Goal: Task Accomplishment & Management: Manage account settings

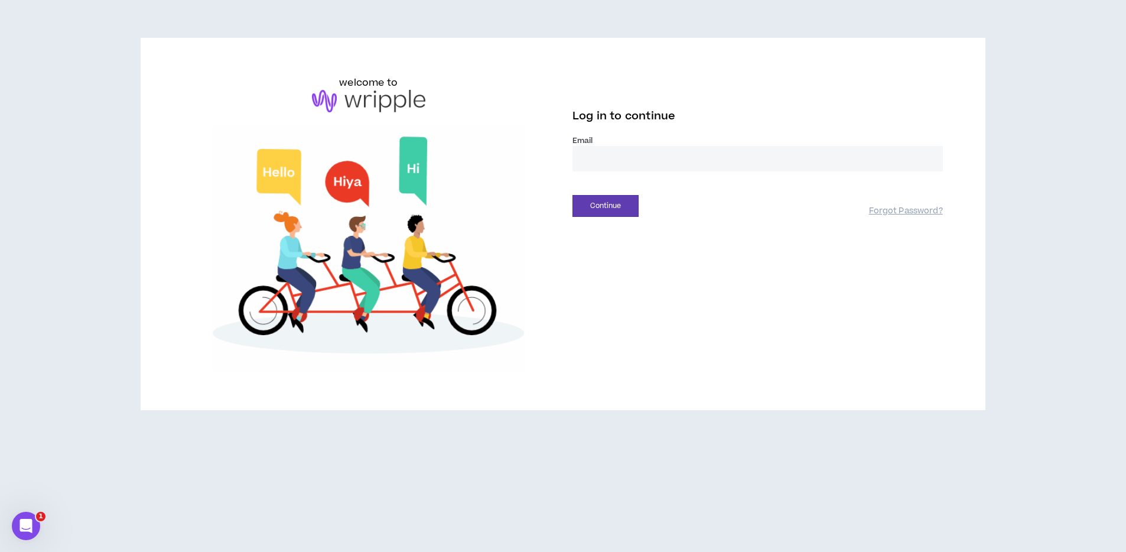
click at [639, 158] on input "email" at bounding box center [758, 158] width 371 height 25
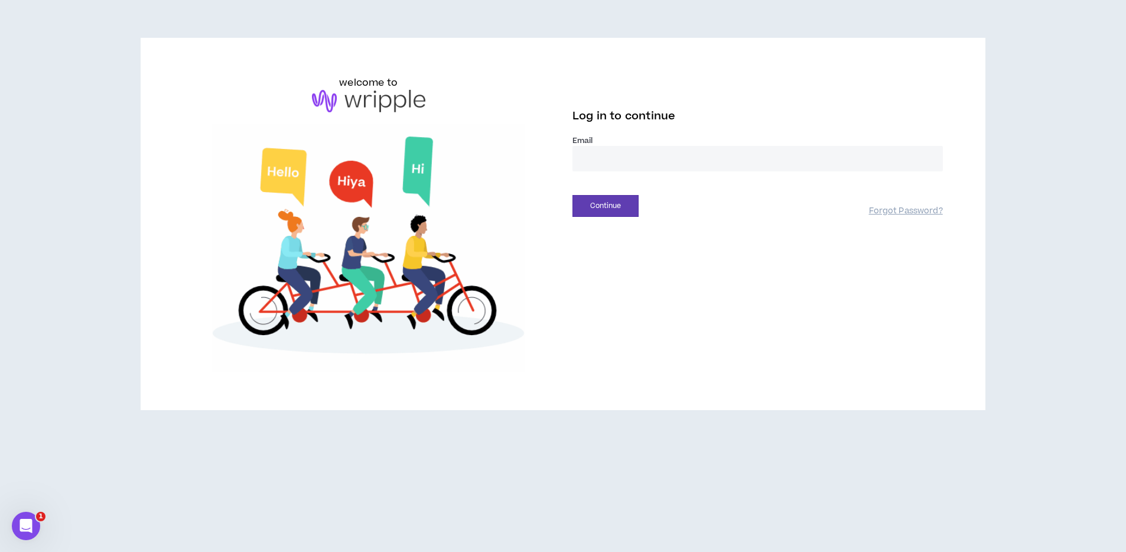
type input "**********"
click at [608, 208] on button "Continue" at bounding box center [606, 206] width 66 height 22
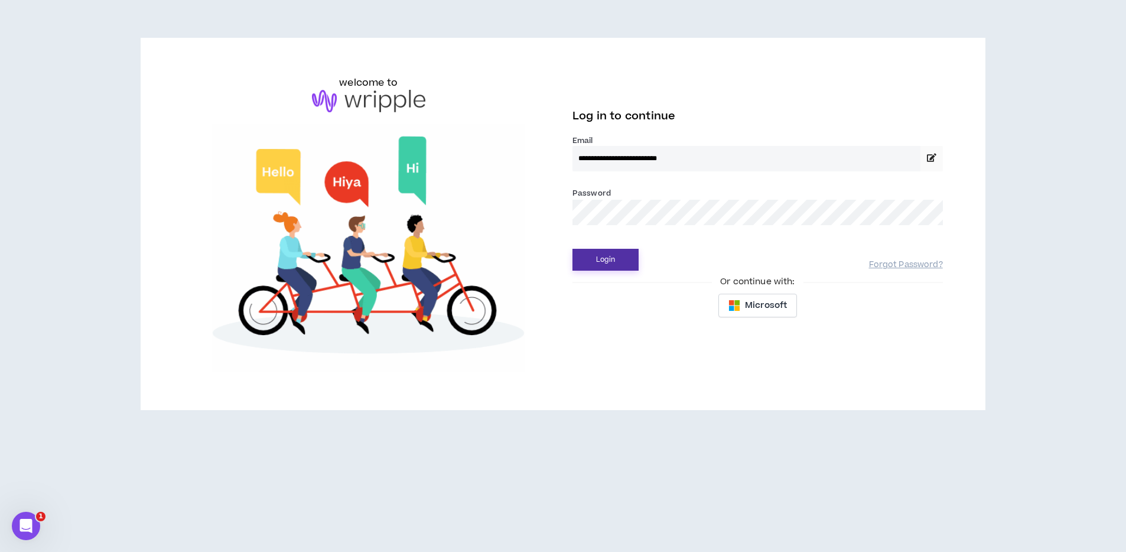
click at [595, 256] on button "Login" at bounding box center [606, 260] width 66 height 22
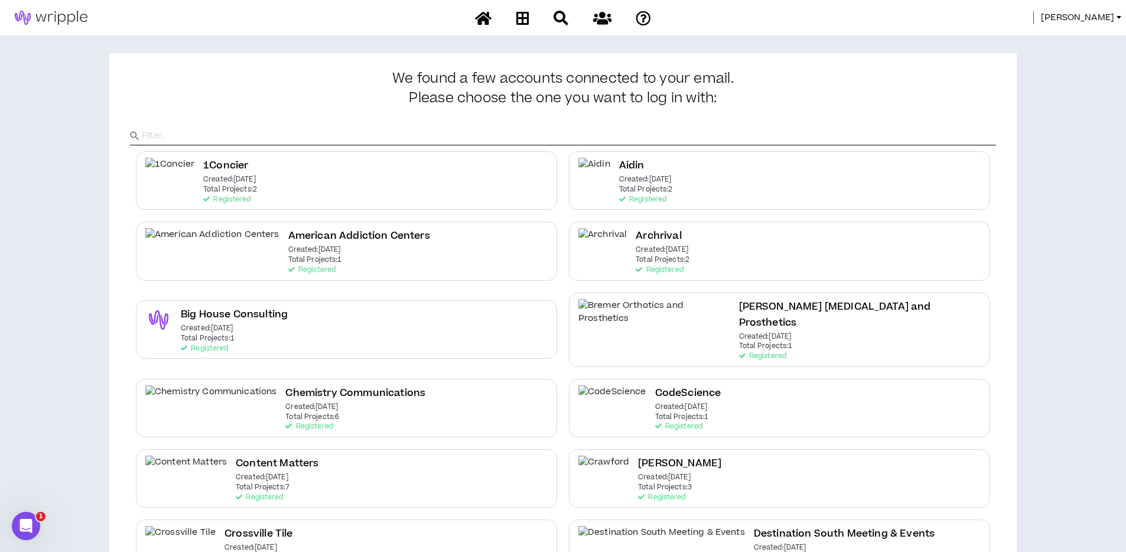
click at [1102, 14] on span "[PERSON_NAME]" at bounding box center [1077, 17] width 73 height 13
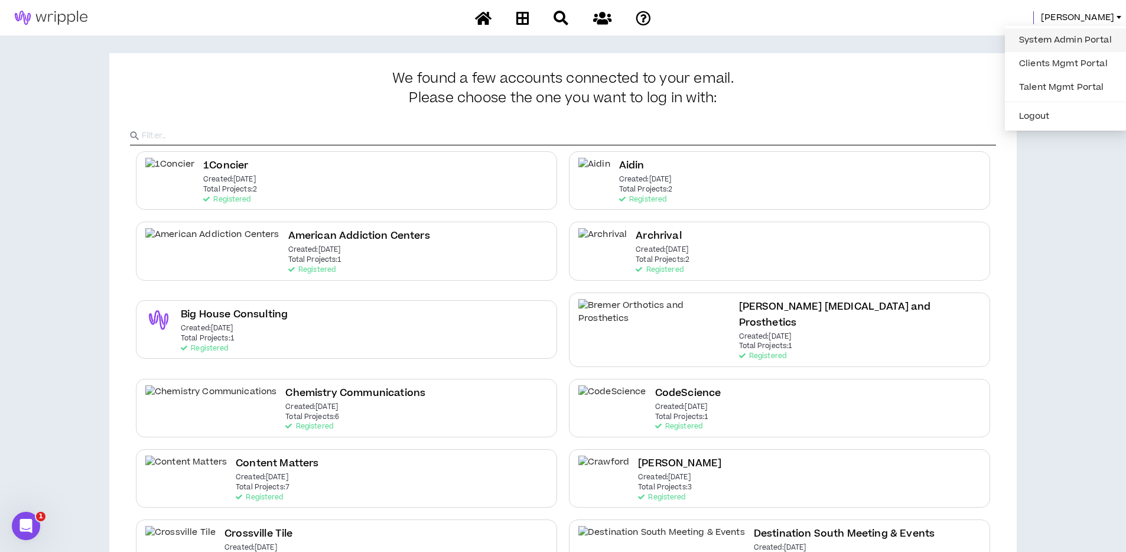
click at [1042, 43] on link "System Admin Portal" at bounding box center [1065, 40] width 107 height 18
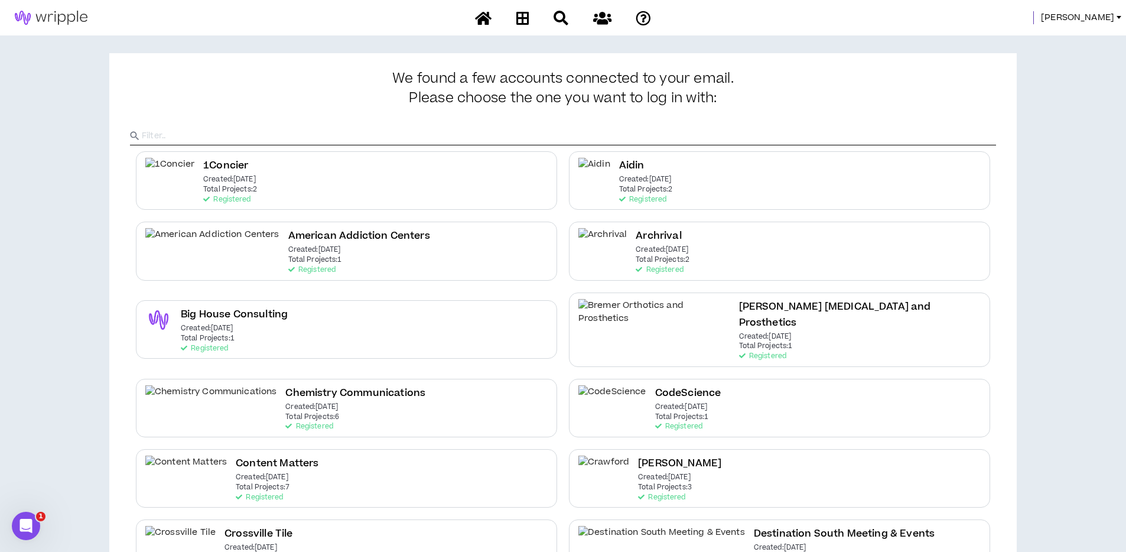
click at [1102, 21] on span "[PERSON_NAME]" at bounding box center [1077, 17] width 73 height 13
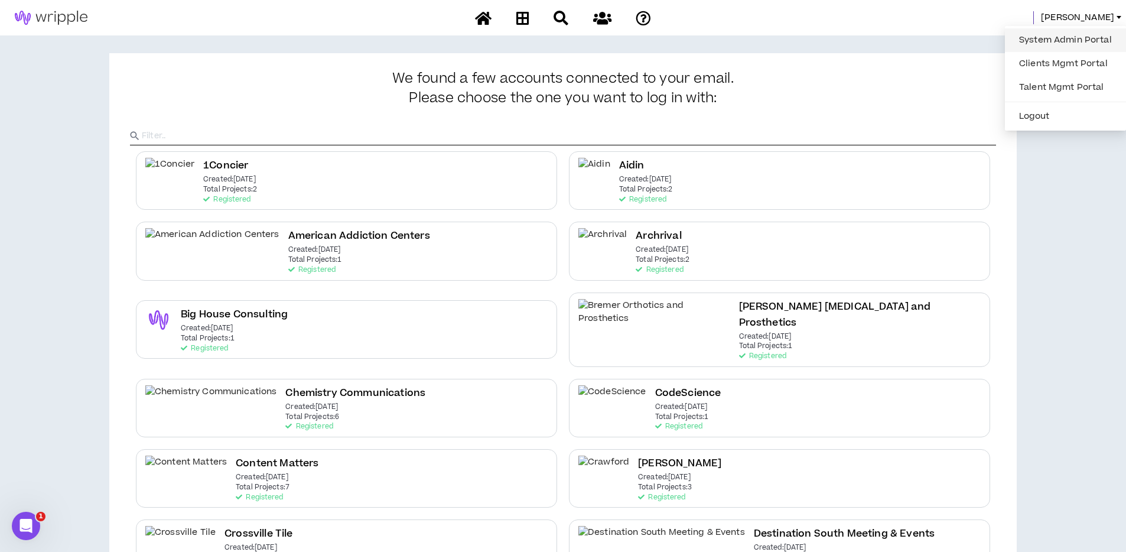
click at [1055, 40] on link "System Admin Portal" at bounding box center [1065, 40] width 107 height 18
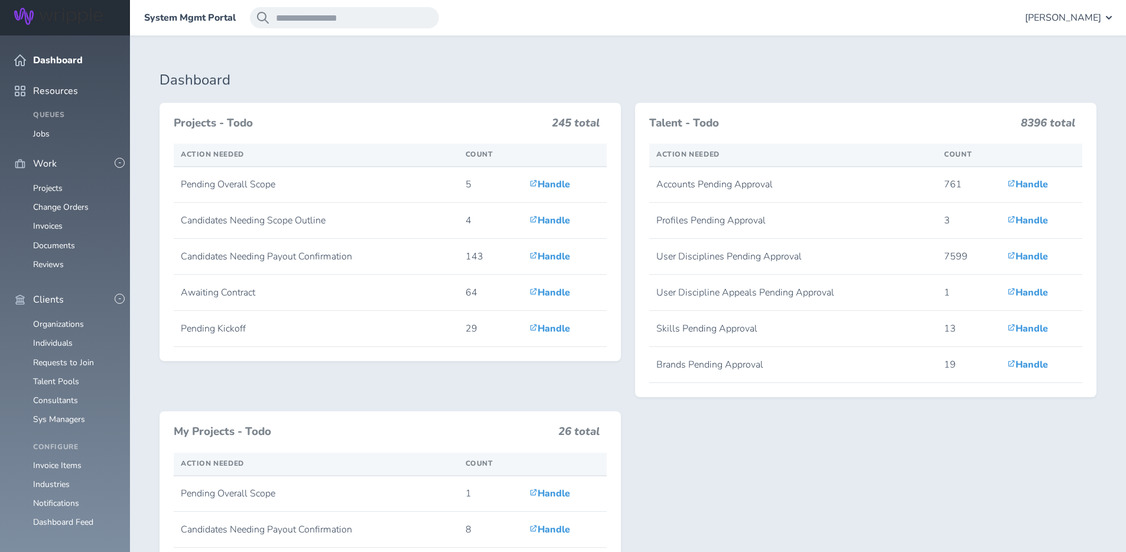
scroll to position [284, 0]
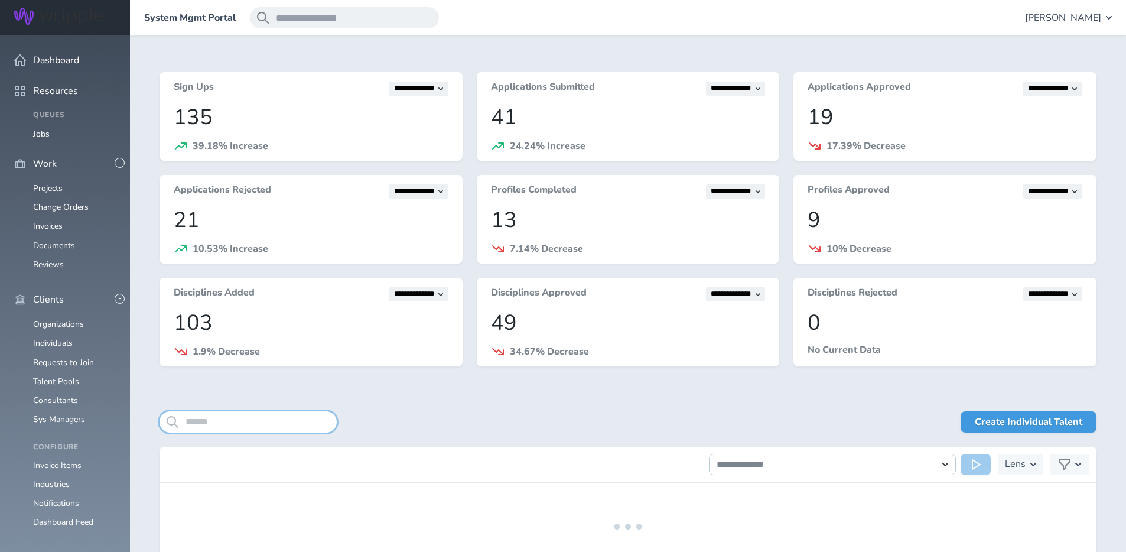
click at [243, 413] on input "search" at bounding box center [248, 421] width 177 height 21
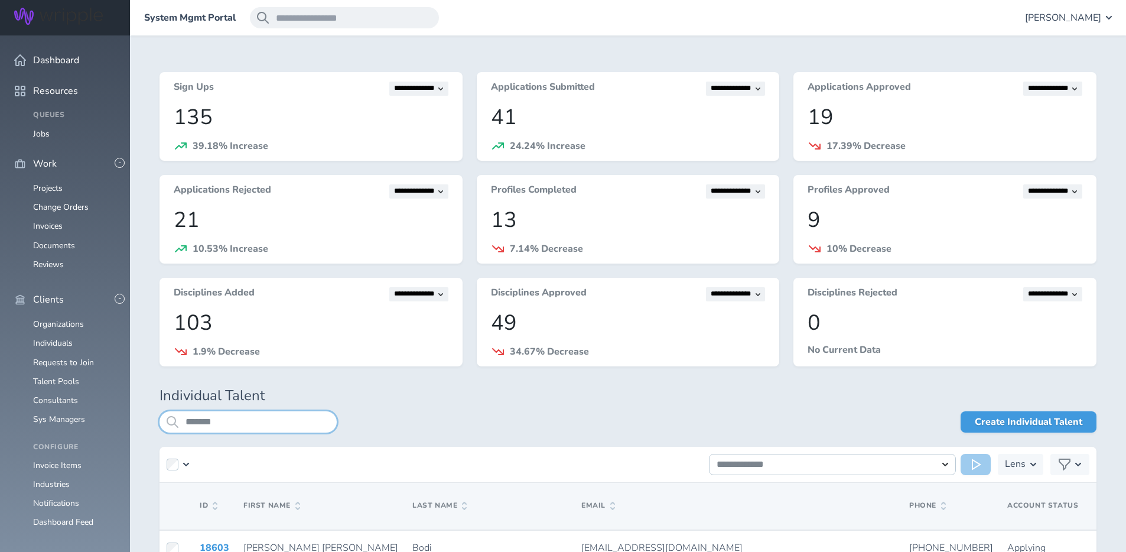
type input "*******"
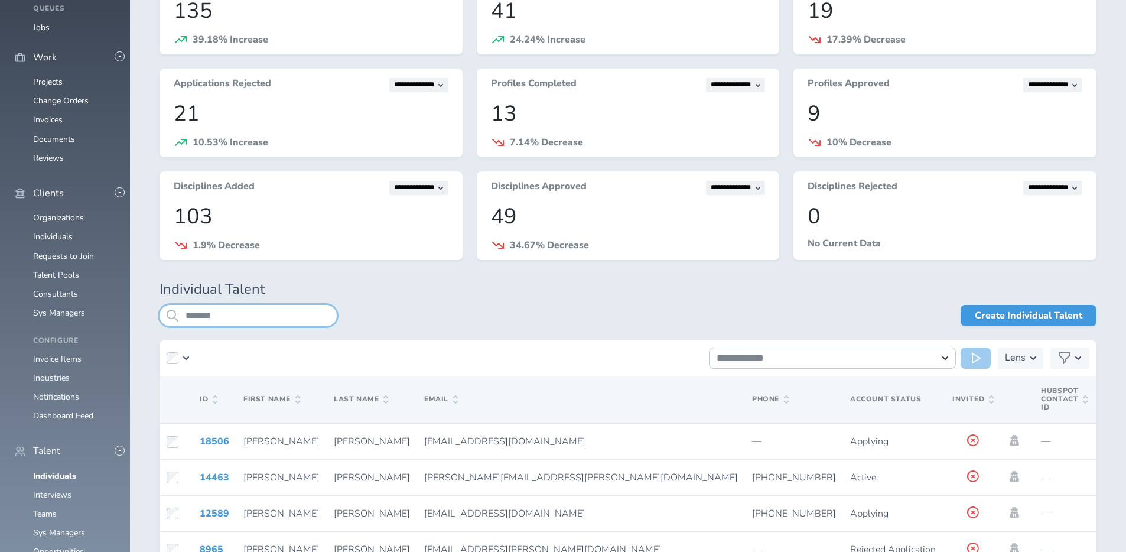
scroll to position [103, 0]
